Goal: Communication & Community: Answer question/provide support

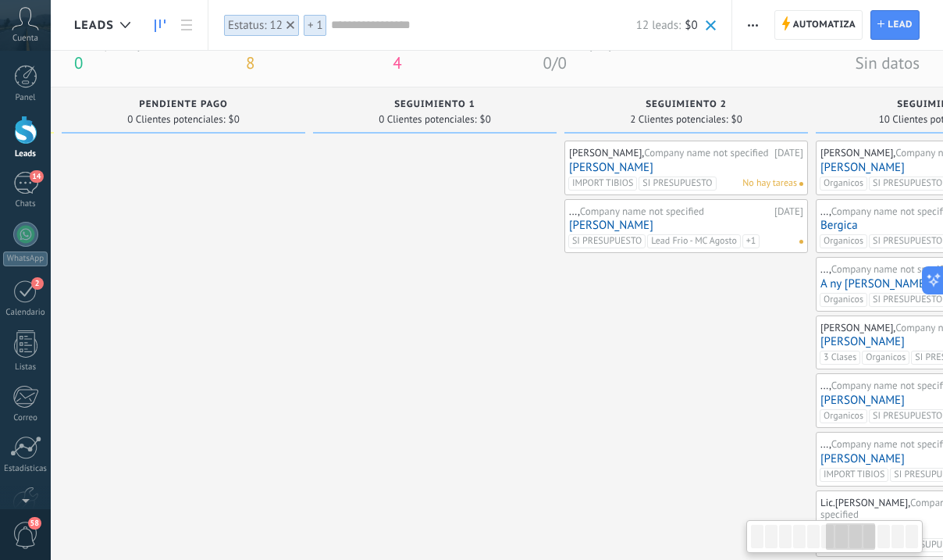
scroll to position [0, 1671]
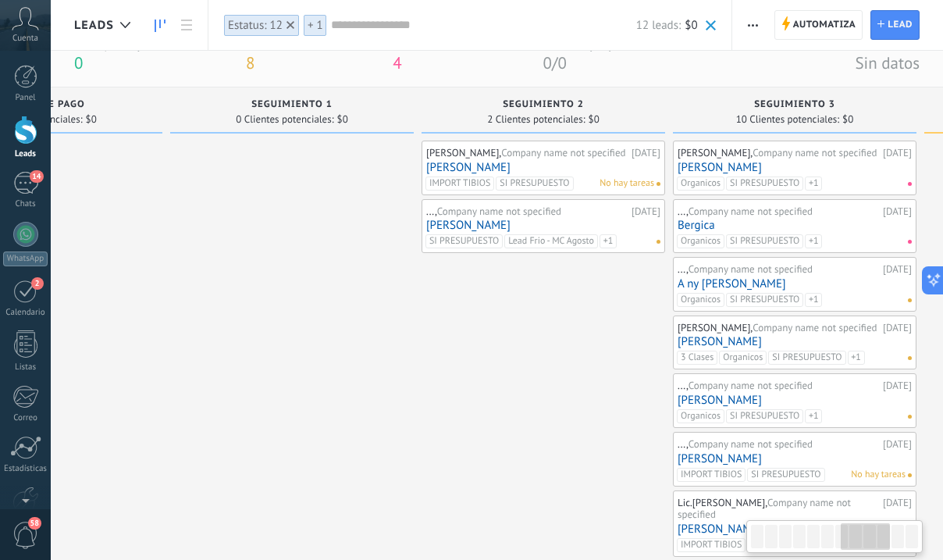
drag, startPoint x: 886, startPoint y: 535, endPoint x: 875, endPoint y: 538, distance: 11.2
click at [875, 538] on div at bounding box center [864, 536] width 49 height 27
click at [378, 25] on input "text" at bounding box center [483, 25] width 305 height 16
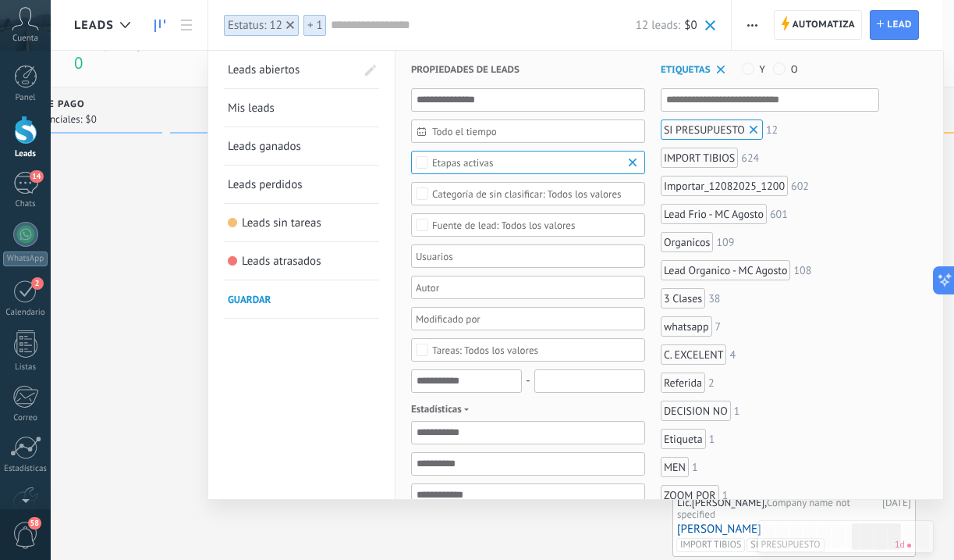
click at [125, 213] on div at bounding box center [477, 280] width 954 height 560
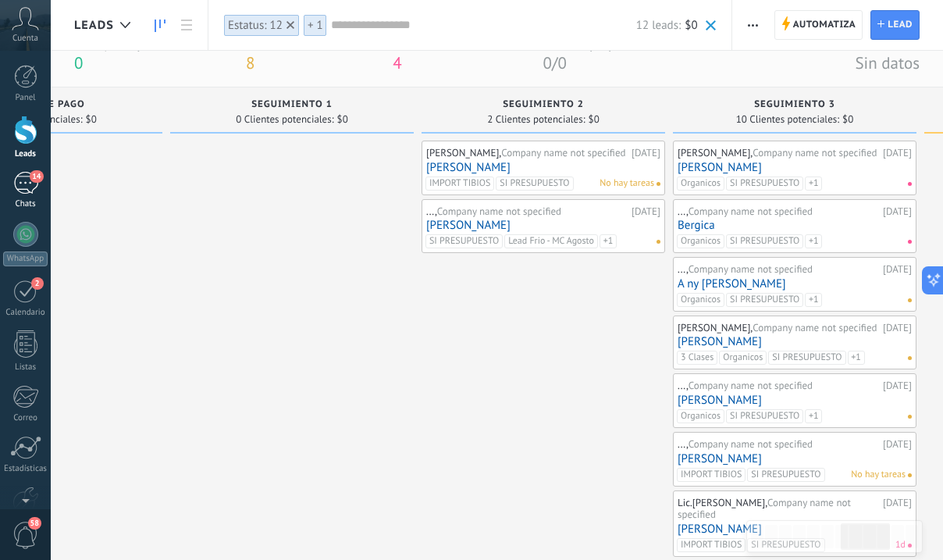
click at [29, 188] on div "14" at bounding box center [25, 183] width 25 height 23
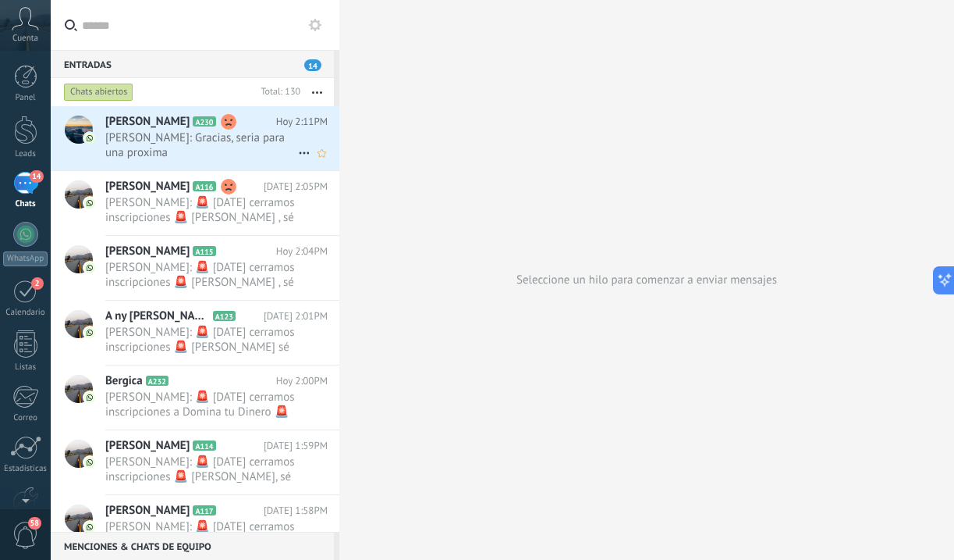
click at [183, 139] on span "[PERSON_NAME]: Gracias, seria para una proxima" at bounding box center [201, 145] width 193 height 30
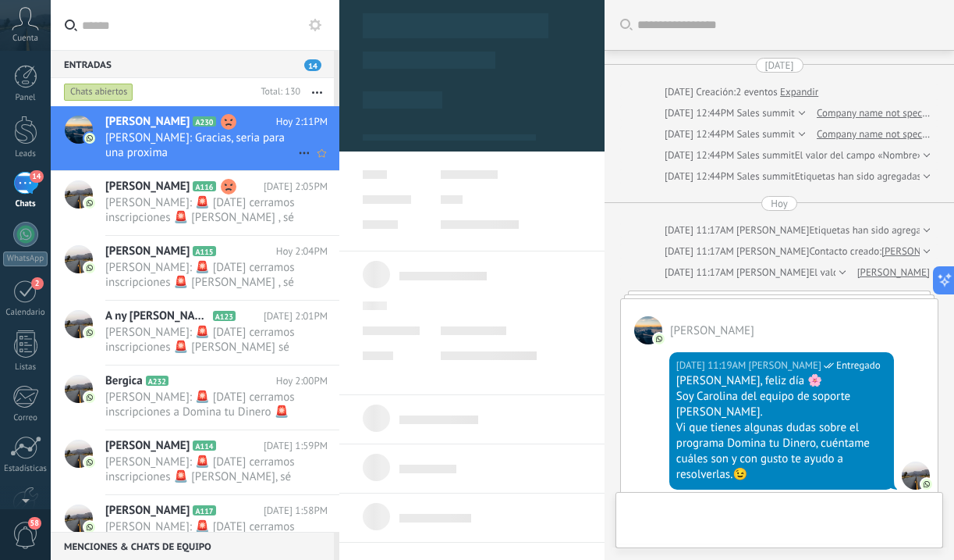
scroll to position [1331, 0]
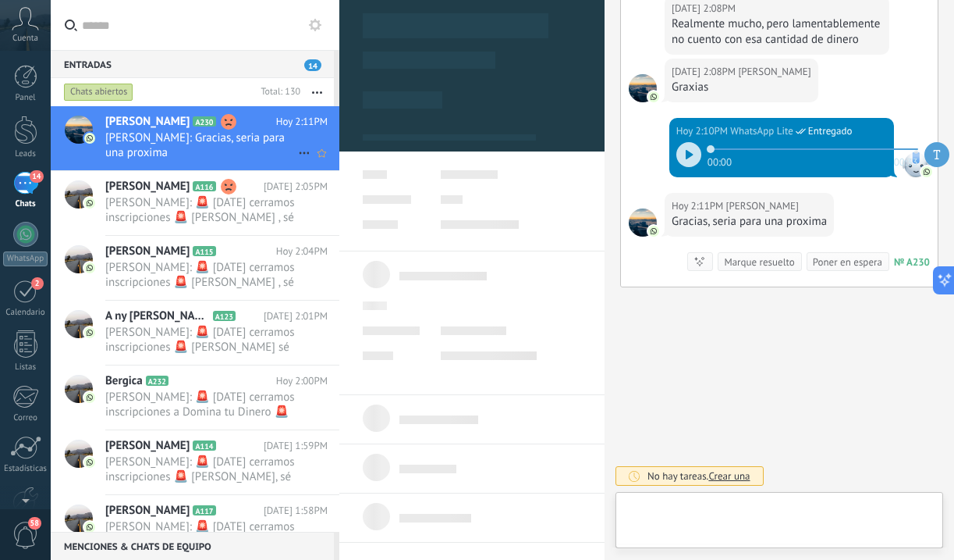
type textarea "***"
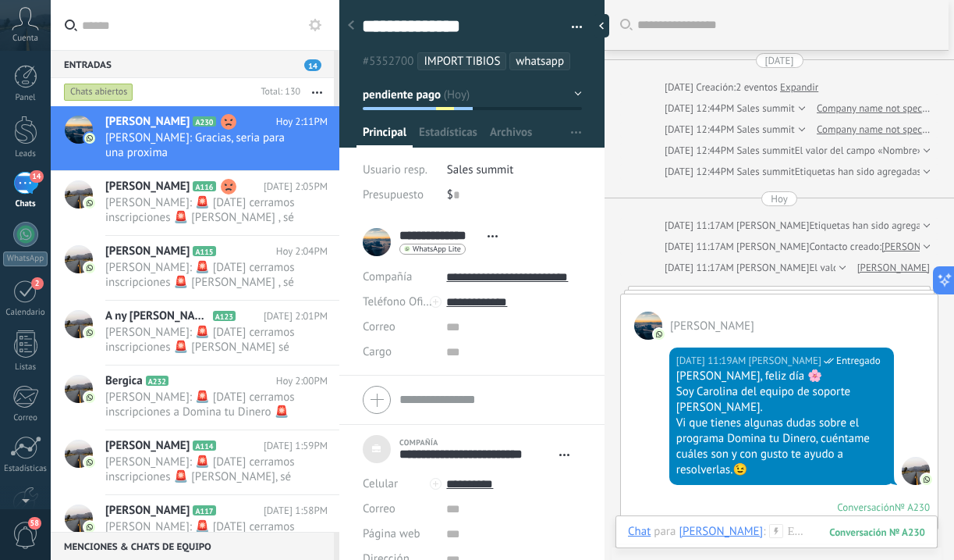
scroll to position [0, 0]
